Goal: Information Seeking & Learning: Learn about a topic

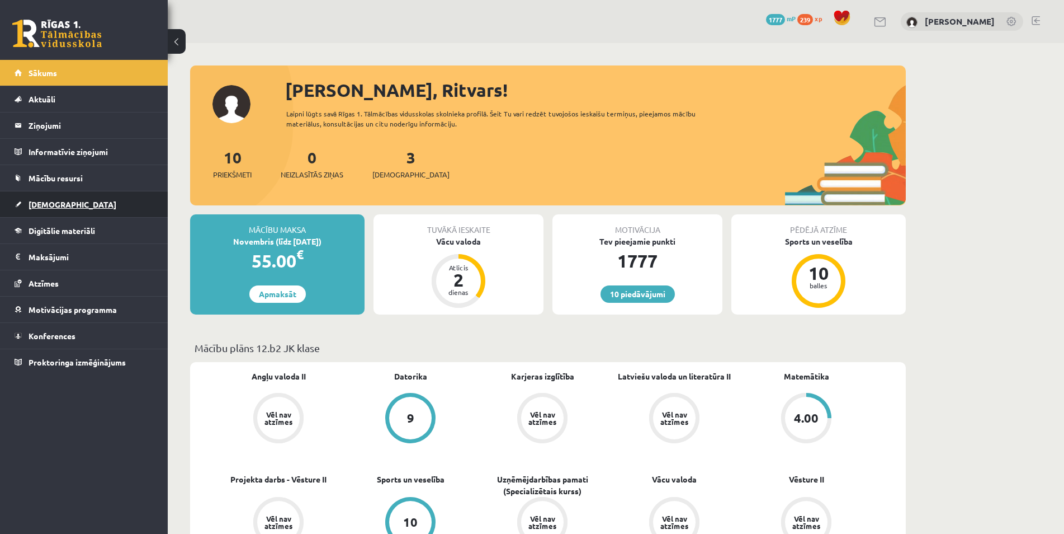
click at [72, 206] on link "[DEMOGRAPHIC_DATA]" at bounding box center [84, 204] width 139 height 26
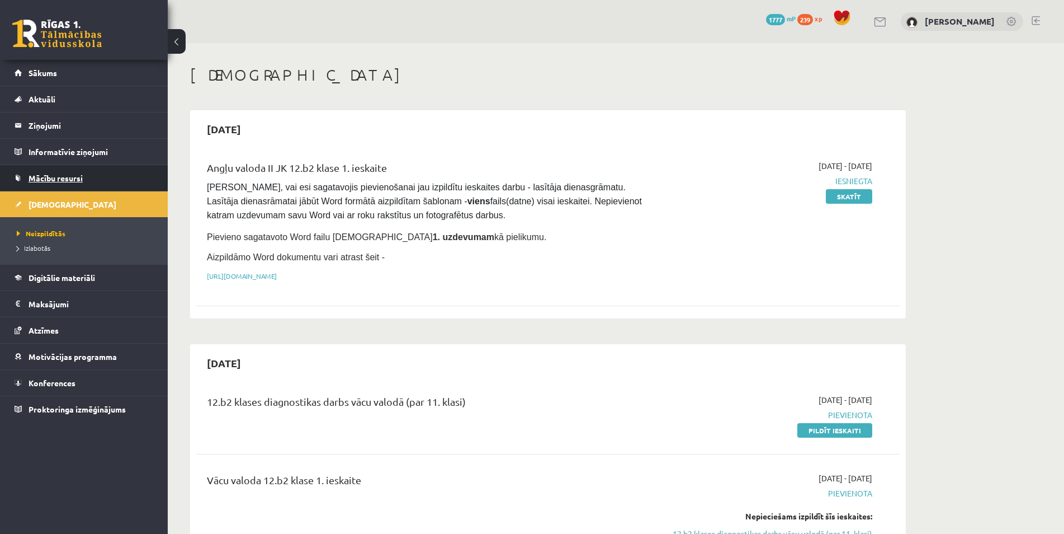
click at [86, 175] on link "Mācību resursi" at bounding box center [84, 178] width 139 height 26
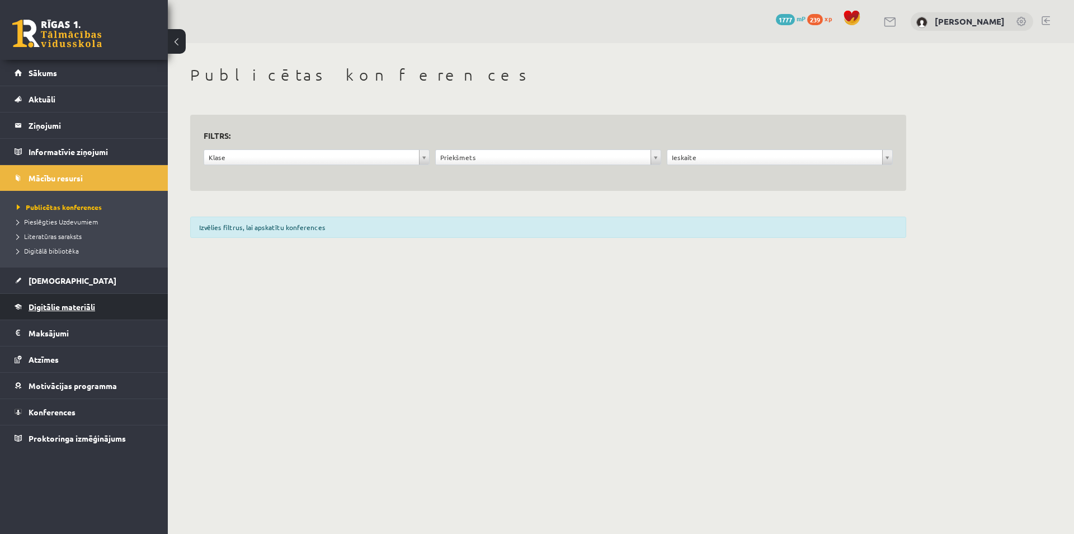
click at [82, 305] on span "Digitālie materiāli" at bounding box center [62, 306] width 67 height 10
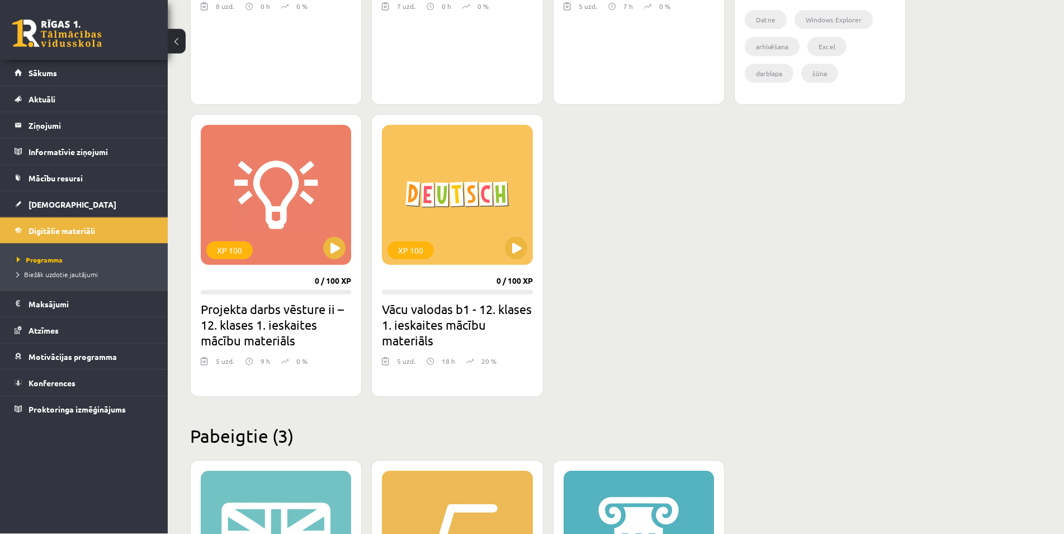
scroll to position [913, 0]
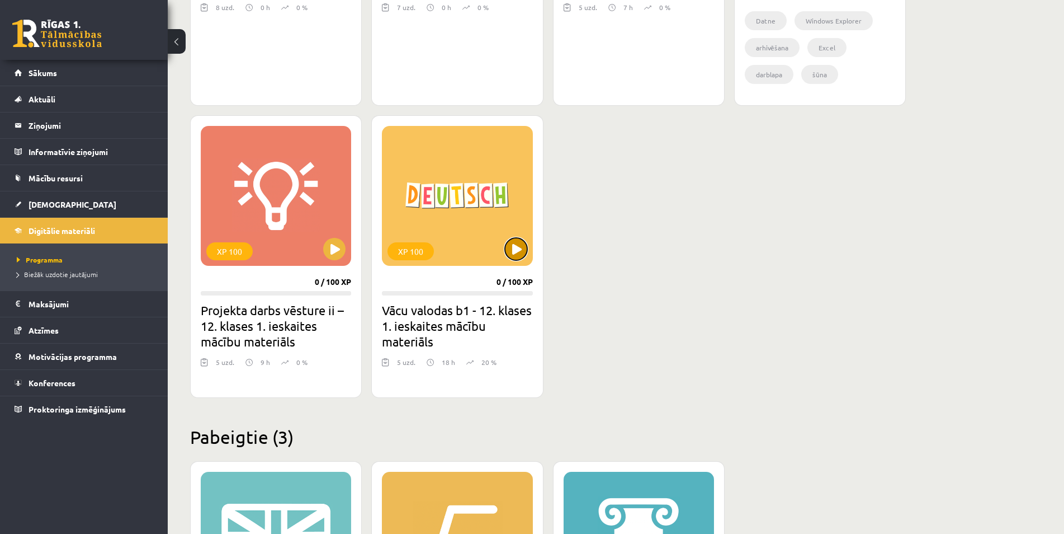
click at [511, 248] on button at bounding box center [516, 249] width 22 height 22
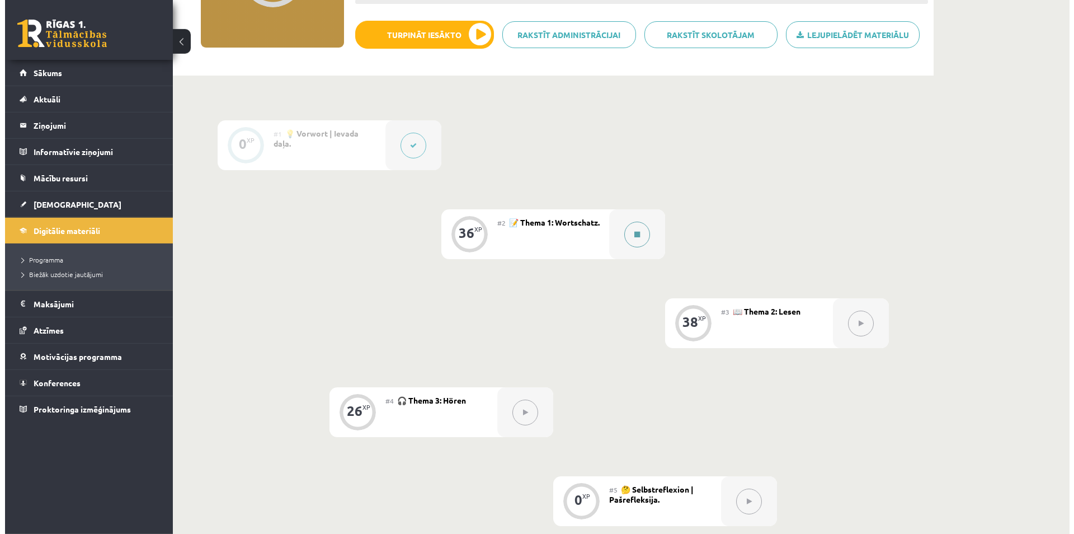
scroll to position [171, 0]
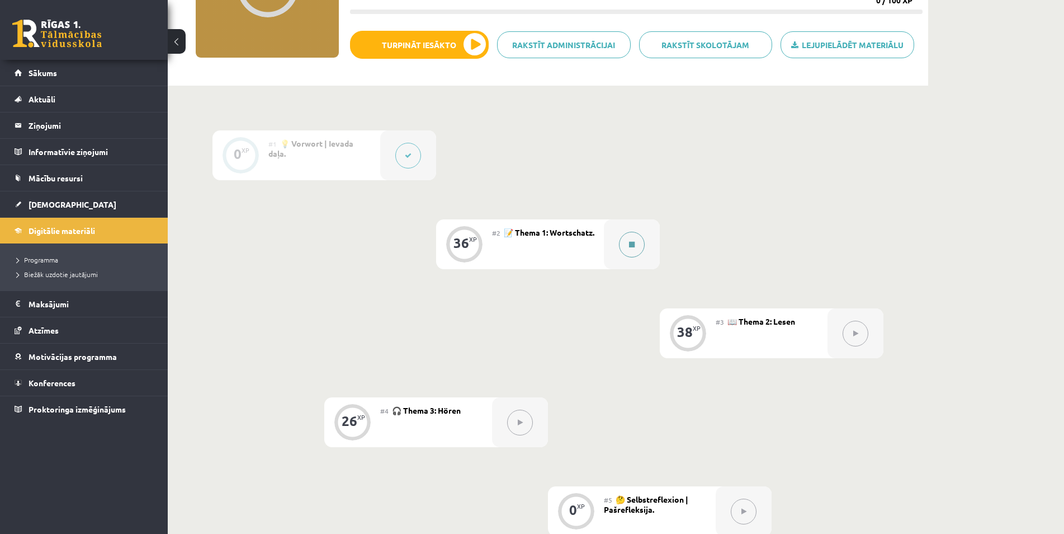
click at [639, 248] on button at bounding box center [632, 245] width 26 height 26
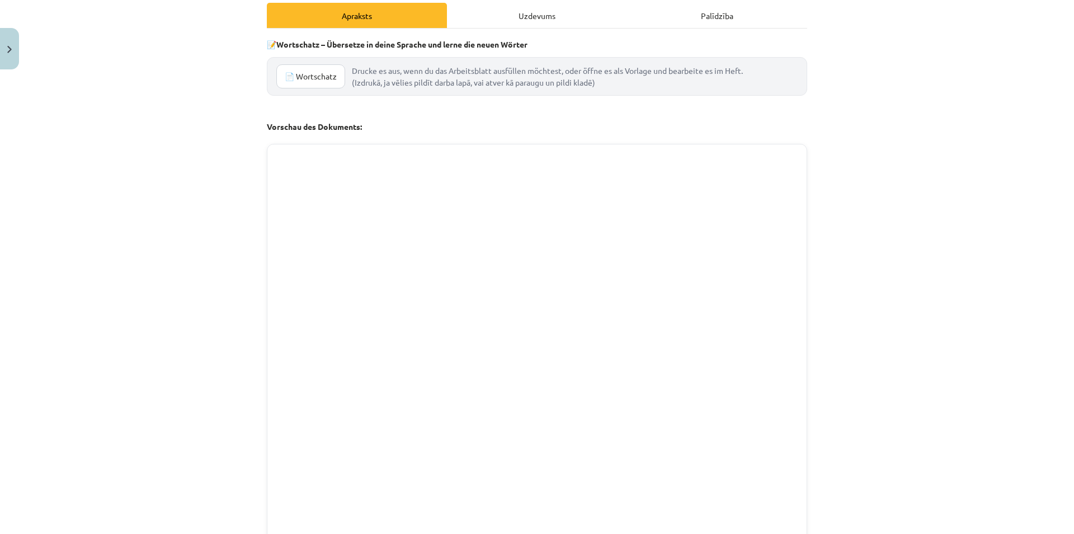
scroll to position [0, 0]
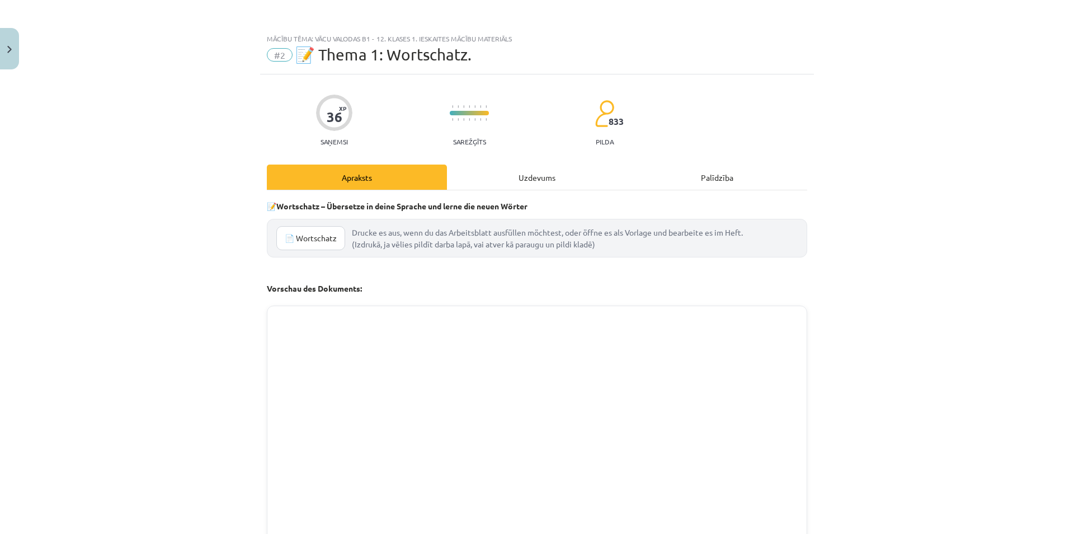
click at [555, 187] on div "Uzdevums" at bounding box center [537, 176] width 180 height 25
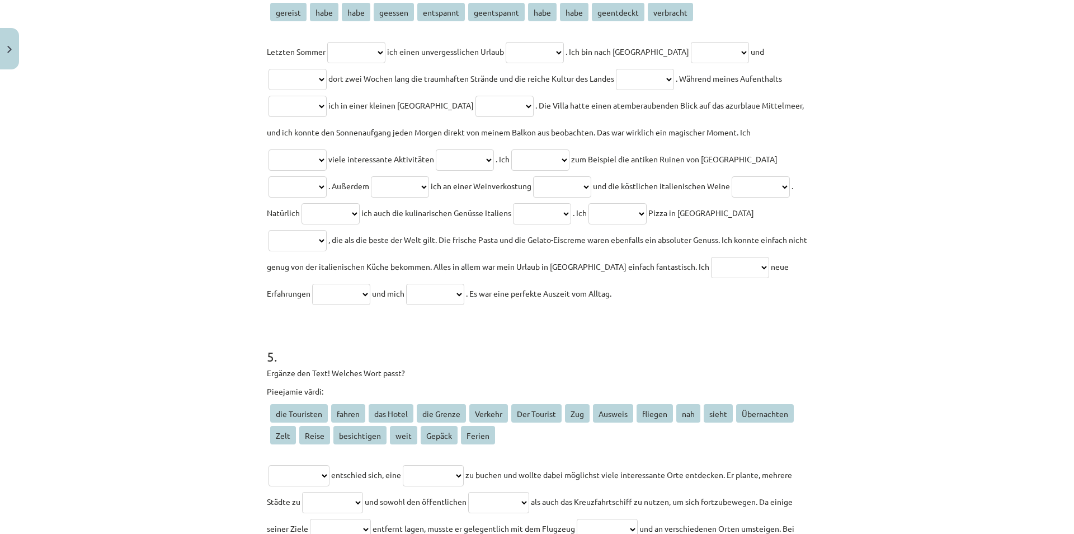
scroll to position [1105, 0]
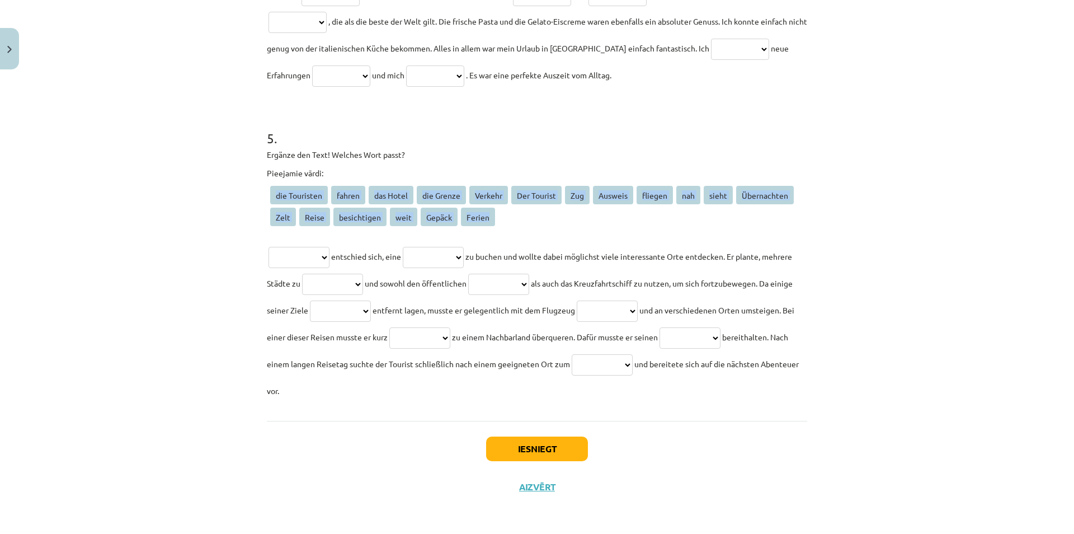
drag, startPoint x: 634, startPoint y: 328, endPoint x: 0, endPoint y: 147, distance: 659.3
click at [55, 177] on div "Mācību tēma: Vācu valodas b1 - 12. klases 1. ieskaites mācību materiāls #2 📝 Th…" at bounding box center [537, 267] width 1074 height 534
click at [112, 227] on div "Mācību tēma: Vācu valodas b1 - 12. klases 1. ieskaites mācību materiāls #2 📝 Th…" at bounding box center [537, 267] width 1074 height 534
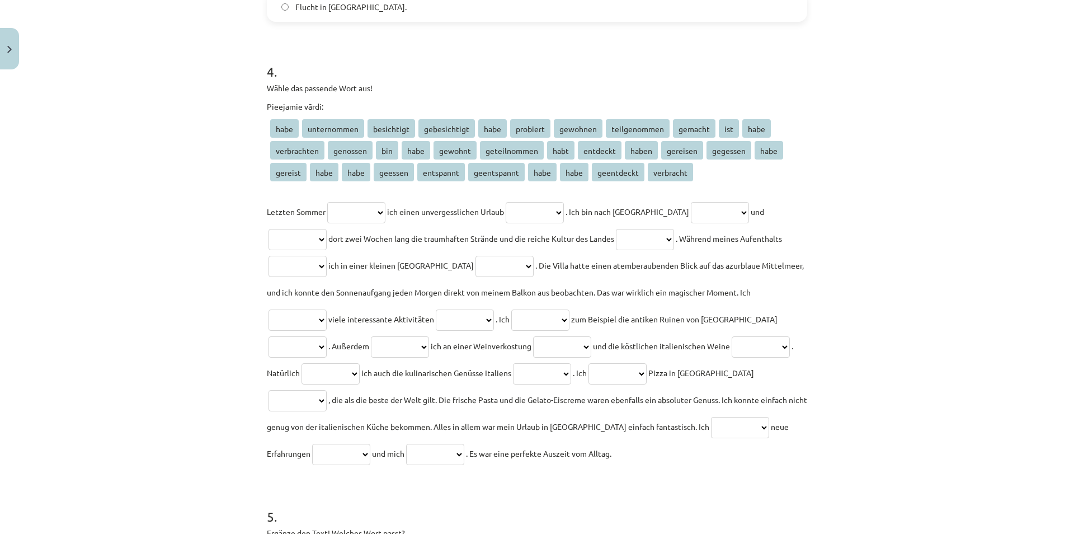
scroll to position [729, 0]
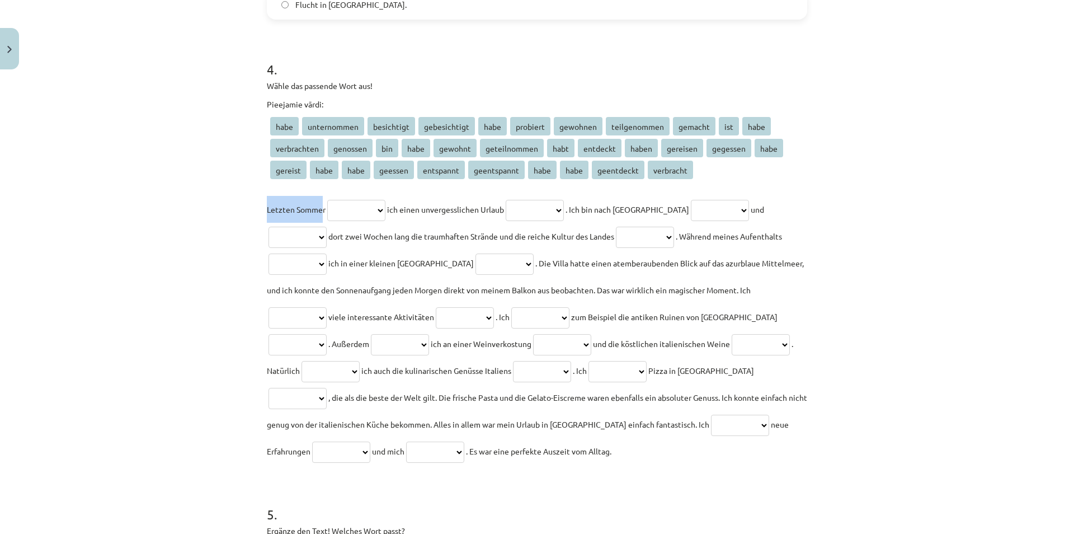
drag, startPoint x: 261, startPoint y: 209, endPoint x: 319, endPoint y: 207, distance: 58.2
click at [319, 207] on div "36 XP Saņemsi Sarežģīts 833 pilda Apraksts Uzdevums Palīdzība 1 . Wozu dient di…" at bounding box center [537, 113] width 554 height 1537
click at [267, 214] on p "**********" at bounding box center [537, 330] width 540 height 268
drag, startPoint x: 262, startPoint y: 209, endPoint x: 328, endPoint y: 214, distance: 65.6
click at [328, 214] on p "**********" at bounding box center [537, 330] width 540 height 268
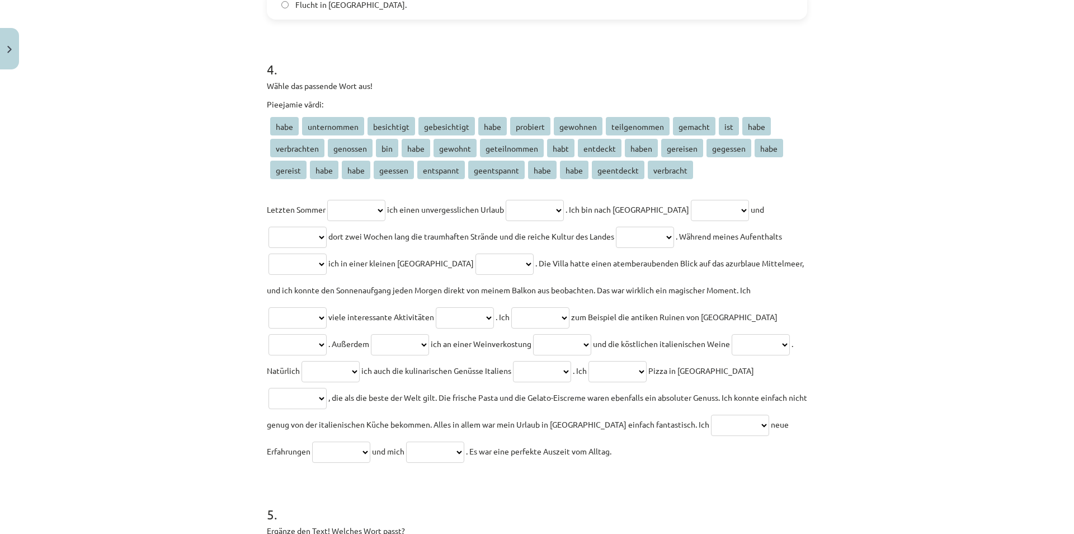
drag, startPoint x: 299, startPoint y: 209, endPoint x: 293, endPoint y: 209, distance: 6.7
click at [299, 209] on span "Letzten Sommer" at bounding box center [296, 209] width 59 height 10
drag, startPoint x: 262, startPoint y: 210, endPoint x: 328, endPoint y: 214, distance: 66.2
click at [328, 214] on div "36 XP Saņemsi Sarežģīts 833 pilda Apraksts Uzdevums Palīdzība 1 . Wozu dient di…" at bounding box center [537, 113] width 554 height 1537
drag, startPoint x: 400, startPoint y: 210, endPoint x: 526, endPoint y: 216, distance: 125.4
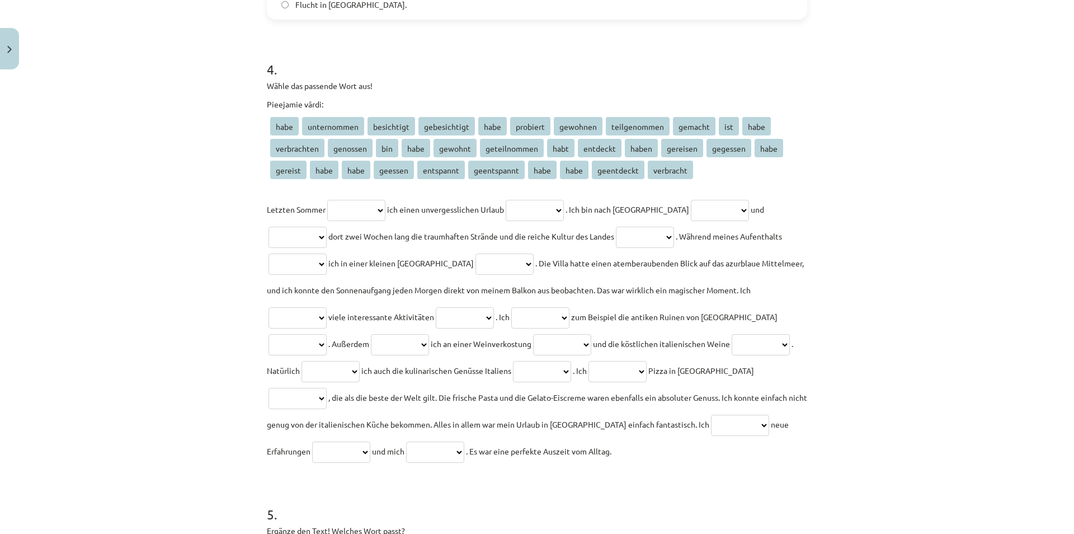
click at [526, 216] on p "**********" at bounding box center [537, 330] width 540 height 268
click at [432, 209] on span "ich einen unvergesslichen Urlaub" at bounding box center [445, 209] width 117 height 10
drag, startPoint x: 437, startPoint y: 208, endPoint x: 645, endPoint y: 223, distance: 209.2
click at [601, 223] on p "**********" at bounding box center [537, 330] width 540 height 268
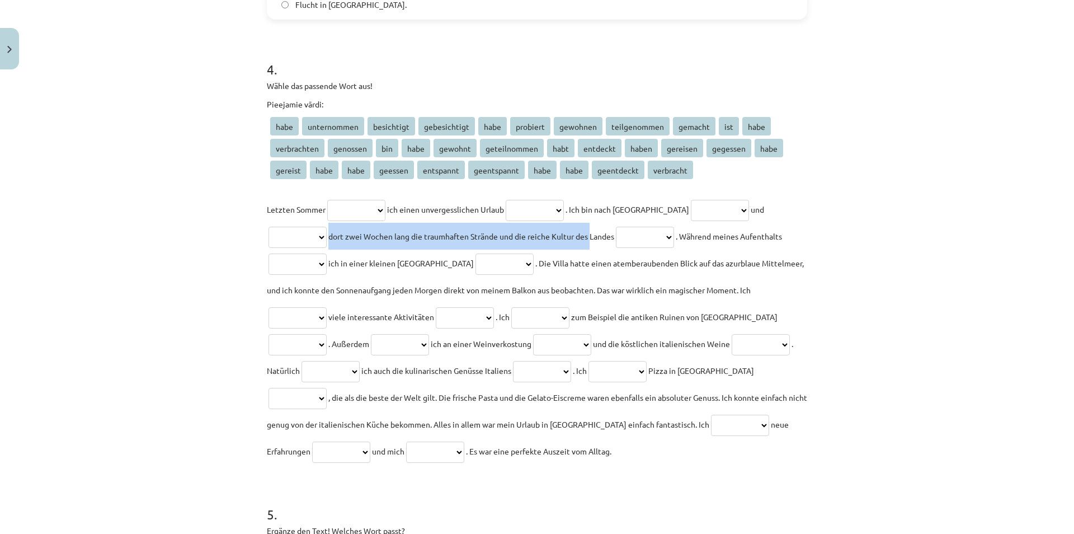
click at [502, 210] on span "ich einen unvergesslichen Urlaub" at bounding box center [445, 209] width 117 height 10
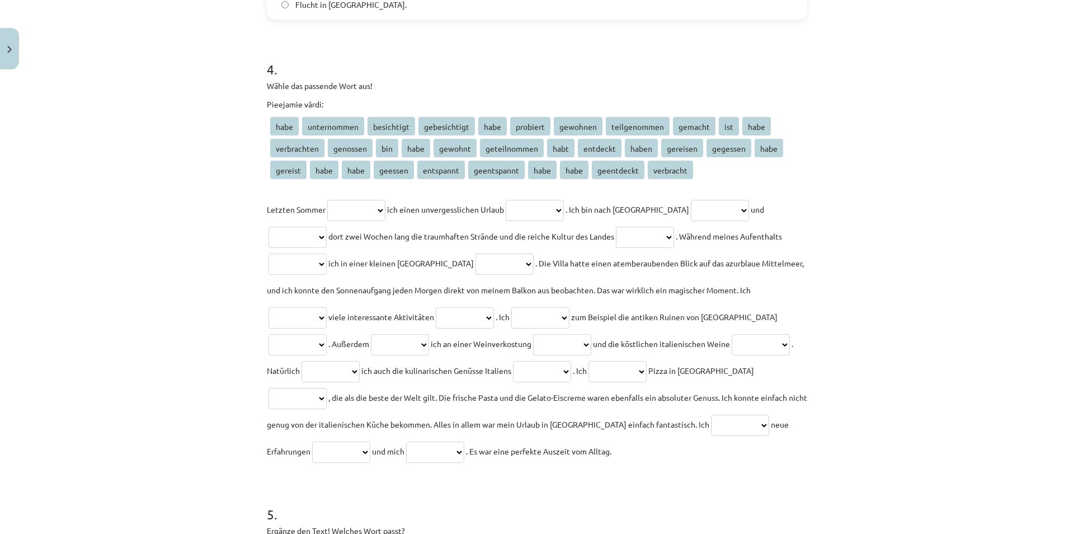
drag, startPoint x: 270, startPoint y: 210, endPoint x: 329, endPoint y: 210, distance: 58.7
click at [323, 210] on p "**********" at bounding box center [537, 330] width 540 height 268
click at [409, 209] on span "ich einen unvergesslichen Urlaub" at bounding box center [445, 209] width 117 height 10
drag, startPoint x: 450, startPoint y: 211, endPoint x: 457, endPoint y: 211, distance: 6.7
click at [457, 211] on span "ich einen unvergesslichen Urlaub" at bounding box center [445, 209] width 117 height 10
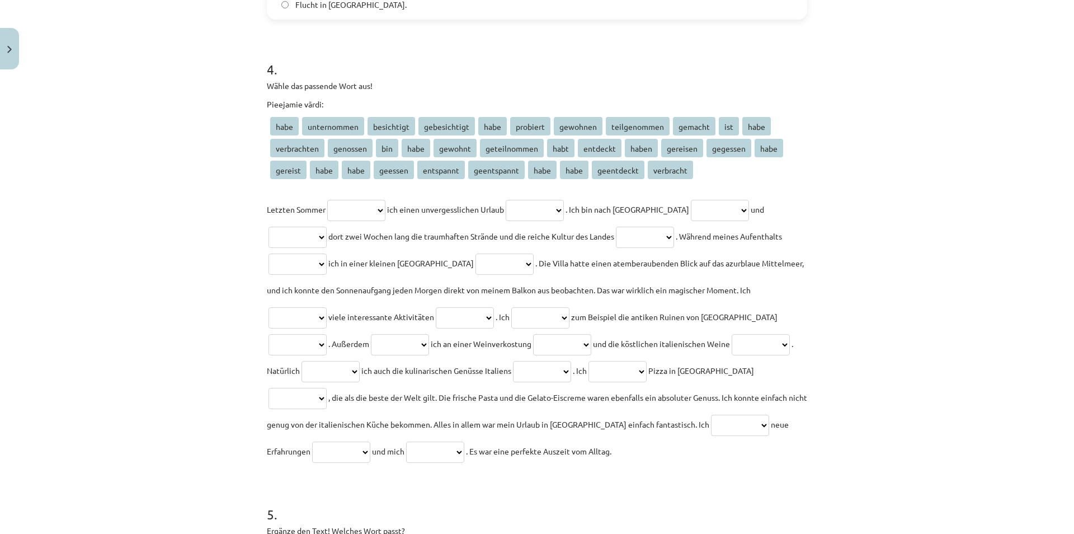
click at [350, 123] on span "unternommen" at bounding box center [333, 126] width 62 height 18
drag, startPoint x: 283, startPoint y: 124, endPoint x: 730, endPoint y: 172, distance: 449.6
click at [730, 172] on p "habe unternommen besichtigt gebesichtigt habe probiert gewohnen teilgenommen ge…" at bounding box center [537, 149] width 540 height 65
click at [690, 175] on p "habe unternommen besichtigt gebesichtigt habe probiert gewohnen teilgenommen ge…" at bounding box center [537, 149] width 540 height 65
drag, startPoint x: 540, startPoint y: 154, endPoint x: 254, endPoint y: 125, distance: 287.9
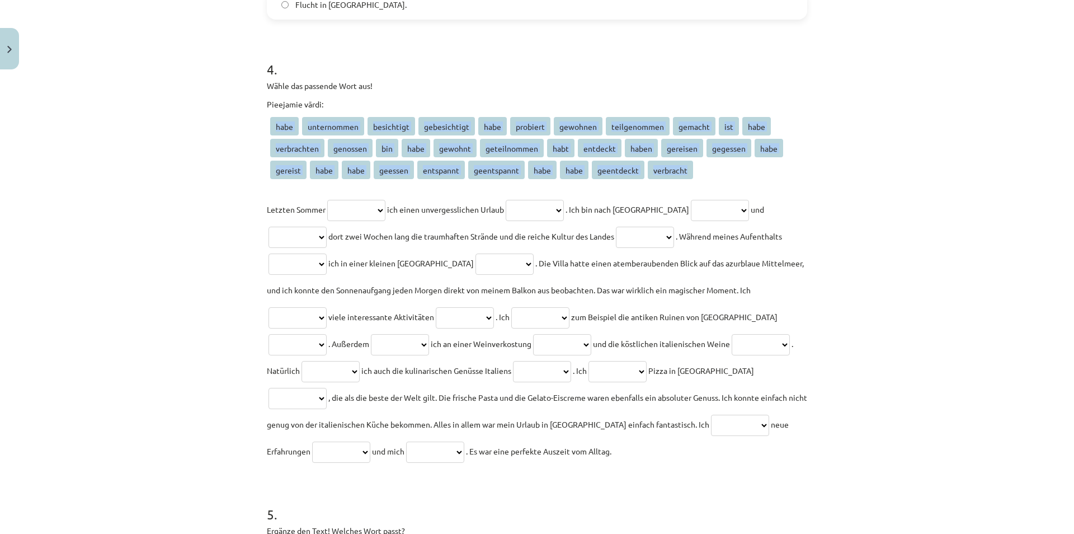
click at [254, 125] on div "Mācību tēma: Vācu valodas b1 - 12. klases 1. ieskaites mācību materiāls #2 📝 Th…" at bounding box center [537, 267] width 1074 height 534
click at [270, 128] on span "habe" at bounding box center [284, 126] width 29 height 18
drag, startPoint x: 282, startPoint y: 126, endPoint x: 671, endPoint y: 178, distance: 391.6
click at [670, 179] on p "habe unternommen besichtigt gebesichtigt habe probiert gewohnen teilgenommen ge…" at bounding box center [537, 149] width 540 height 65
click at [679, 177] on span "verbracht" at bounding box center [670, 170] width 45 height 18
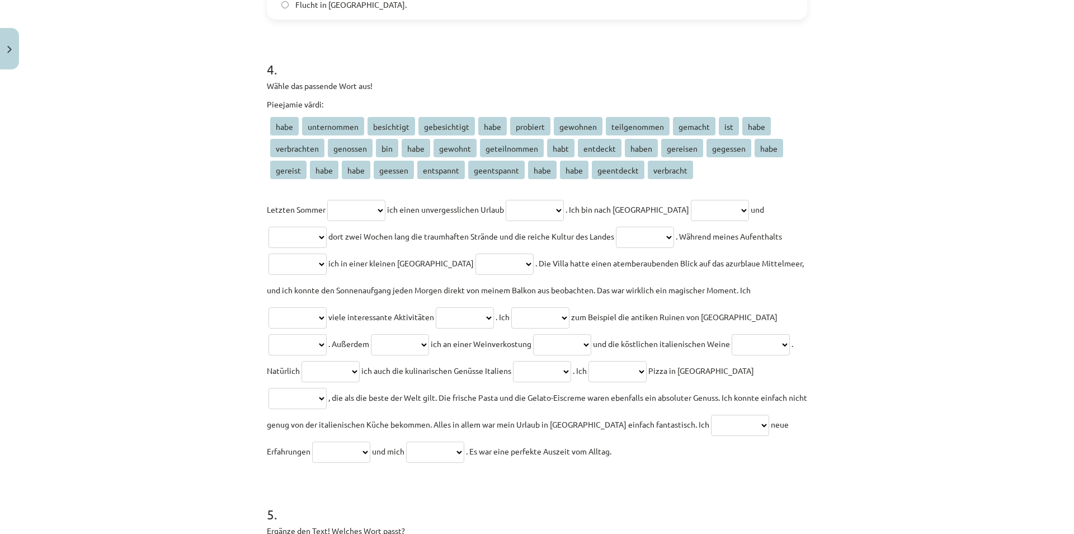
click at [695, 175] on p "habe unternommen besichtigt gebesichtigt habe probiert gewohnen teilgenommen ge…" at bounding box center [537, 149] width 540 height 65
drag, startPoint x: 616, startPoint y: 188, endPoint x: 720, endPoint y: 198, distance: 104.5
click at [645, 191] on div "**********" at bounding box center [537, 281] width 540 height 366
click at [720, 198] on p "**********" at bounding box center [537, 330] width 540 height 268
drag, startPoint x: 358, startPoint y: 137, endPoint x: 186, endPoint y: 123, distance: 172.8
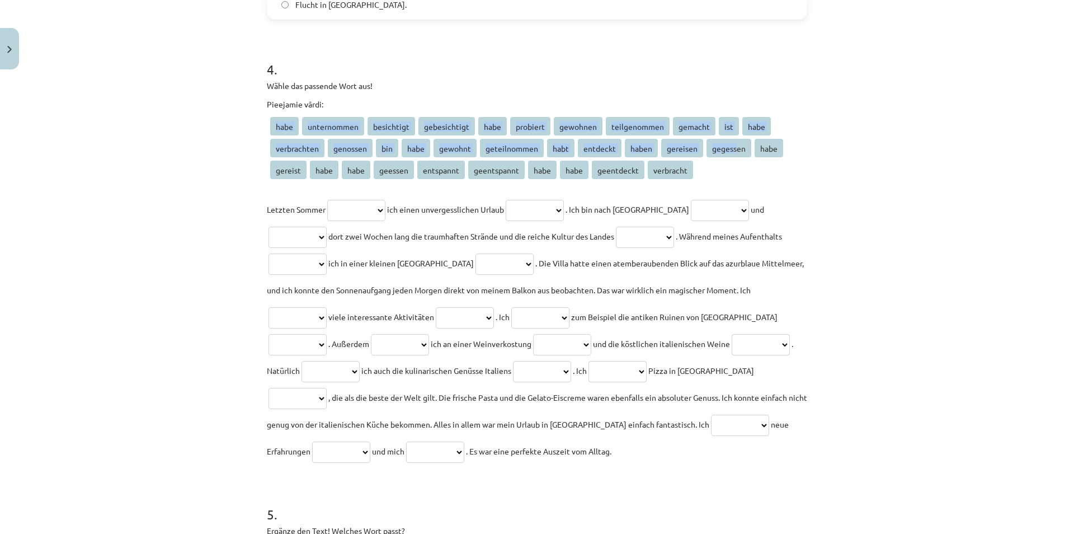
click at [188, 120] on div "Mācību tēma: Vācu valodas b1 - 12. klases 1. ieskaites mācību materiāls #2 📝 Th…" at bounding box center [537, 267] width 1074 height 534
drag, startPoint x: 403, startPoint y: 145, endPoint x: 675, endPoint y: 178, distance: 274.4
click at [661, 178] on p "habe unternommen besichtigt gebesichtigt habe probiert gewohnen teilgenommen ge…" at bounding box center [537, 149] width 540 height 65
drag, startPoint x: 675, startPoint y: 178, endPoint x: 681, endPoint y: 176, distance: 6.5
click at [674, 178] on span "verbracht" at bounding box center [670, 170] width 45 height 18
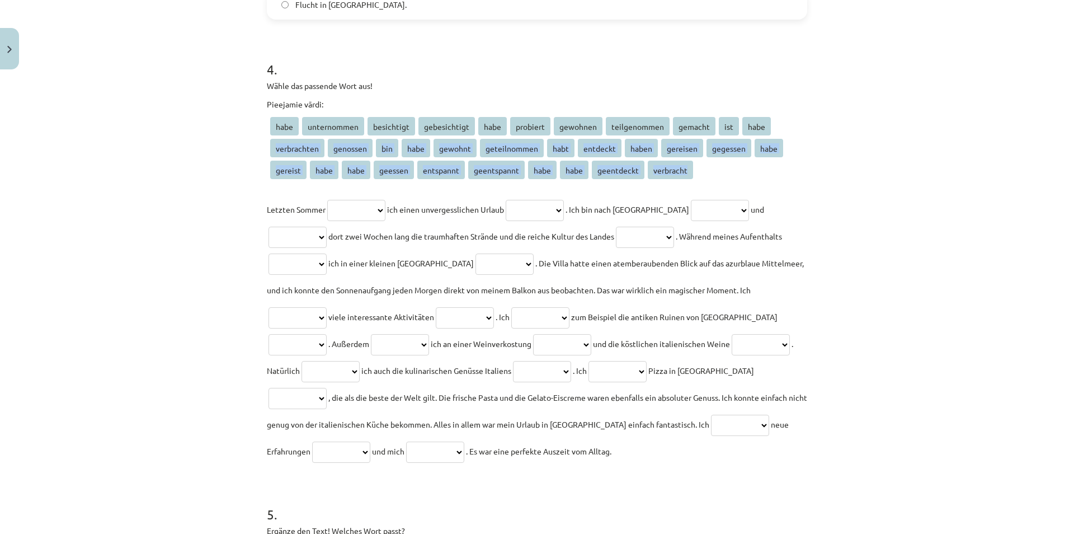
drag, startPoint x: 684, startPoint y: 176, endPoint x: 272, endPoint y: 151, distance: 412.4
click at [272, 151] on p "habe unternommen besichtigt gebesichtigt habe probiert gewohnen teilgenommen ge…" at bounding box center [537, 149] width 540 height 65
click at [273, 151] on span "verbrachten" at bounding box center [297, 148] width 54 height 18
drag, startPoint x: 436, startPoint y: 206, endPoint x: 526, endPoint y: 212, distance: 90.2
click at [527, 212] on p "**********" at bounding box center [537, 330] width 540 height 268
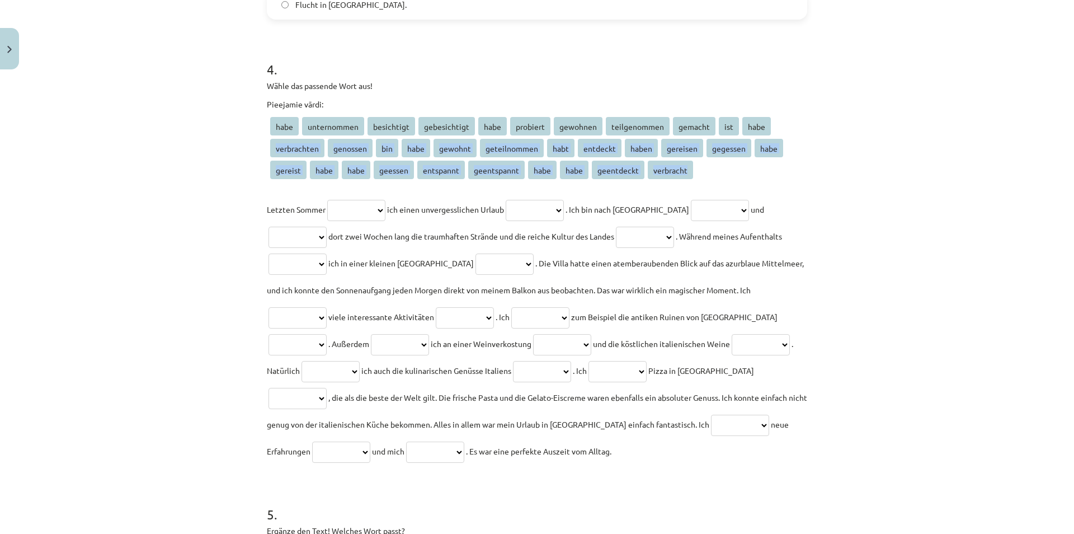
copy span "unvergesslichen Urlaub"
drag, startPoint x: 268, startPoint y: 125, endPoint x: 294, endPoint y: 127, distance: 25.3
click at [294, 127] on span "habe" at bounding box center [284, 126] width 29 height 18
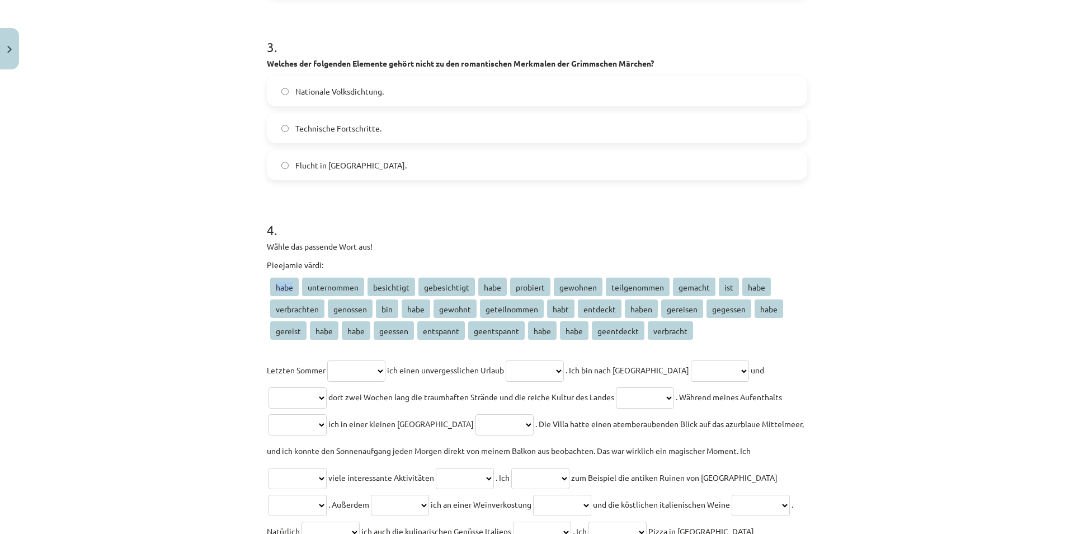
scroll to position [568, 0]
click at [549, 258] on div "**********" at bounding box center [537, 414] width 540 height 422
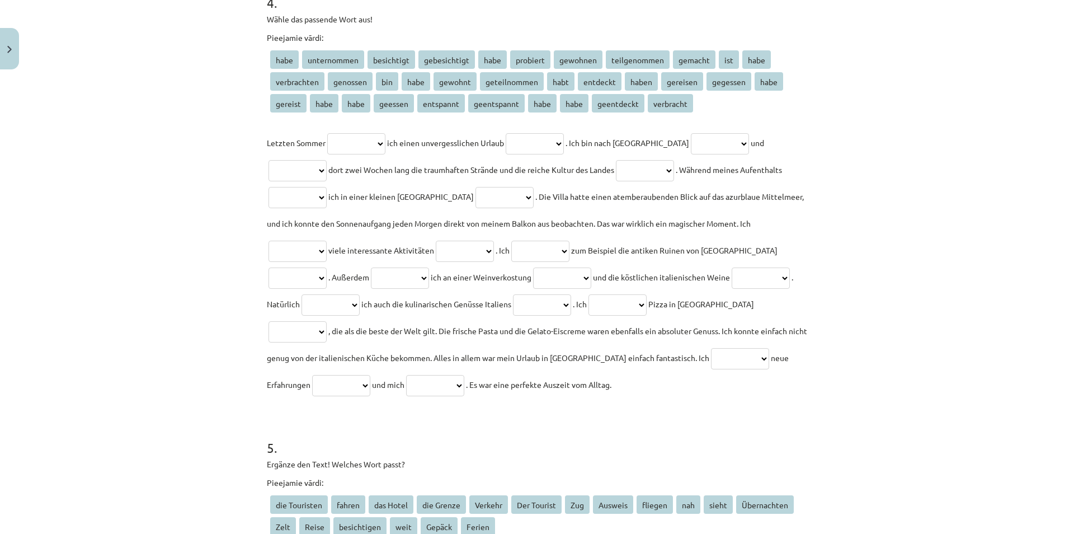
scroll to position [837, 0]
